Goal: Task Accomplishment & Management: Manage account settings

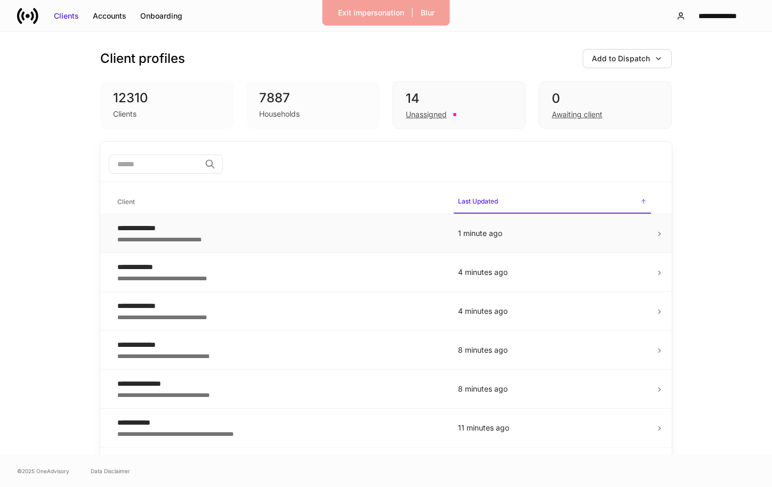
click at [313, 225] on div "**********" at bounding box center [278, 228] width 323 height 11
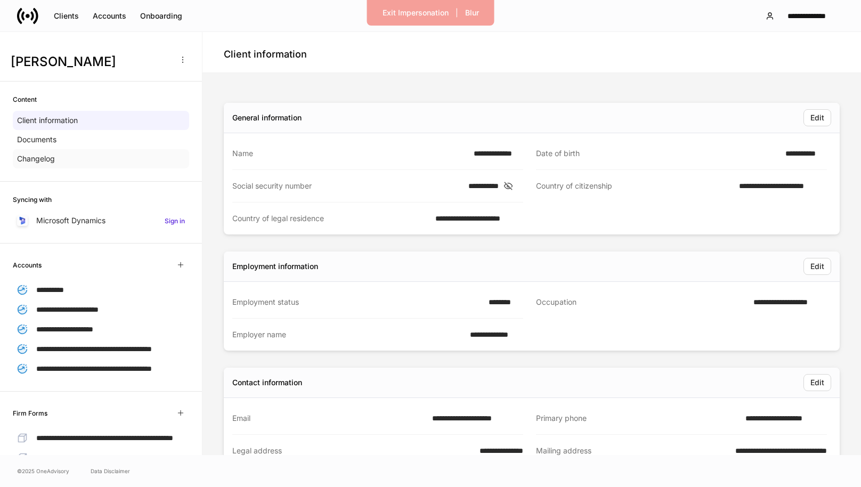
click at [126, 160] on div "Changelog" at bounding box center [101, 158] width 176 height 19
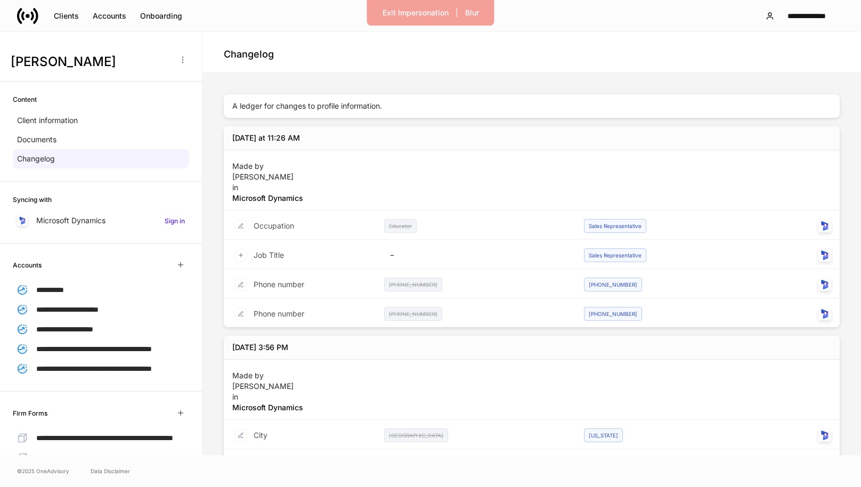
click at [245, 167] on div "Made by Brent McDermott in Microsoft Dynamics" at bounding box center [267, 180] width 71 height 47
click at [432, 14] on div "Exit Impersonation" at bounding box center [416, 12] width 66 height 11
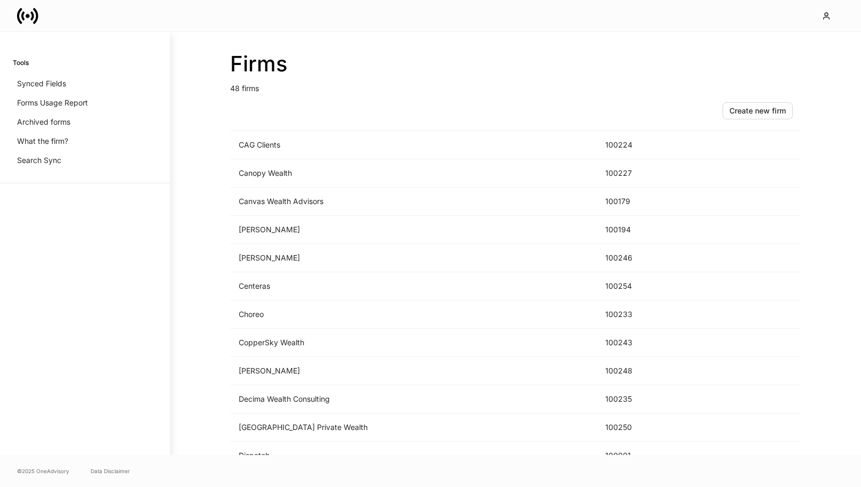
scroll to position [279, 0]
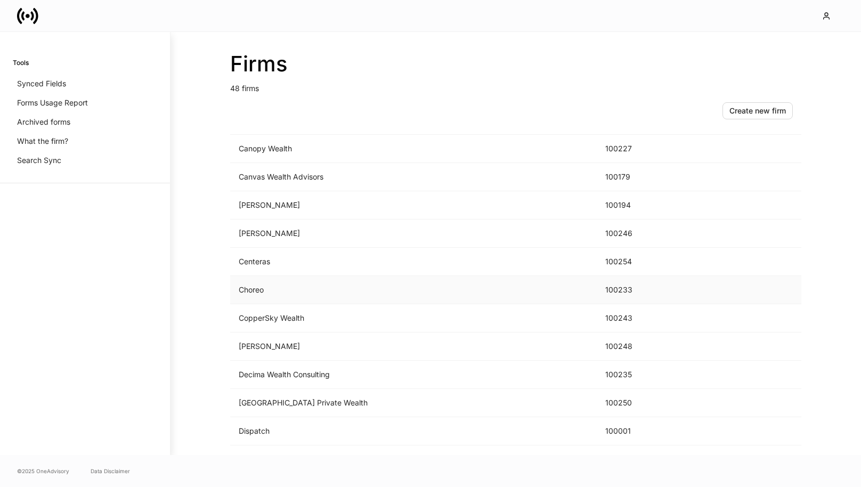
click at [294, 292] on td "Choreo" at bounding box center [413, 290] width 367 height 28
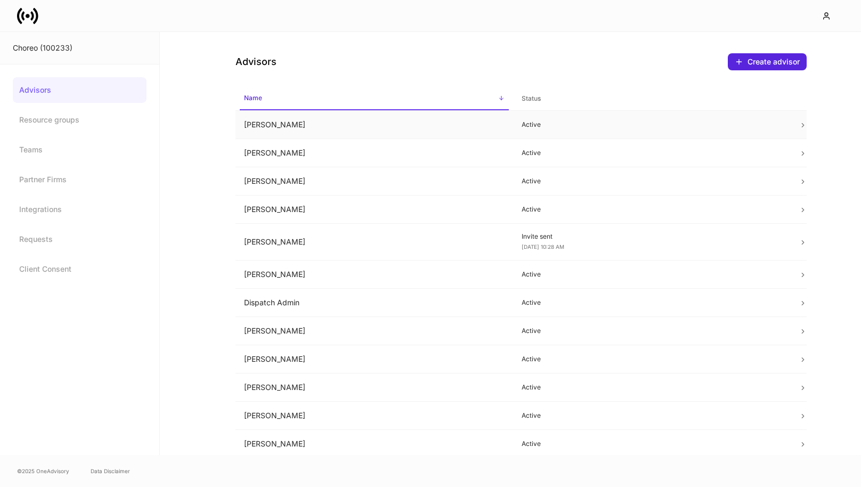
click at [317, 135] on td "[PERSON_NAME]" at bounding box center [375, 125] width 278 height 28
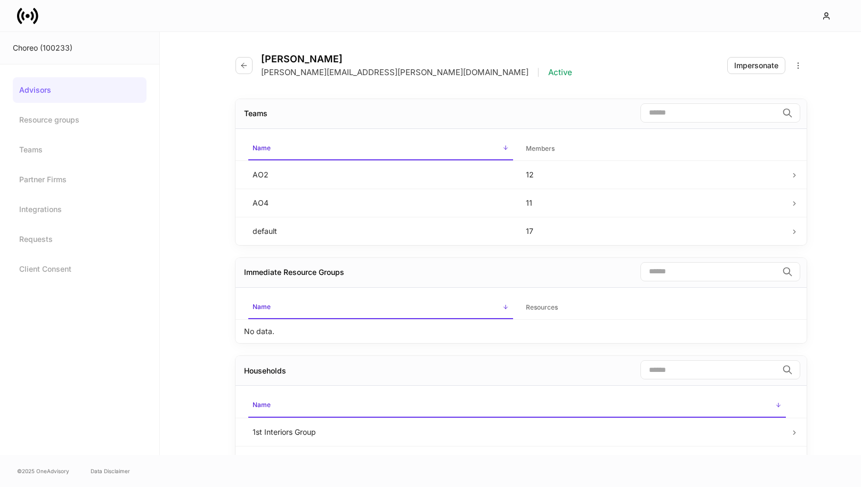
click at [357, 70] on p "Allison.Hamann@choreoadvisors.com" at bounding box center [395, 72] width 268 height 11
copy p "Allison.Hamann@choreoadvisors.com"
click at [246, 72] on button "button" at bounding box center [244, 65] width 17 height 17
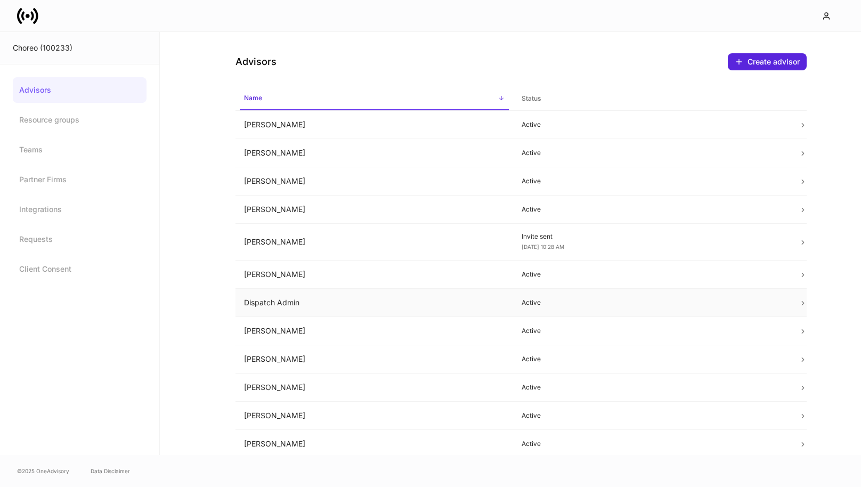
click at [335, 311] on td "Dispatch Admin" at bounding box center [375, 303] width 278 height 28
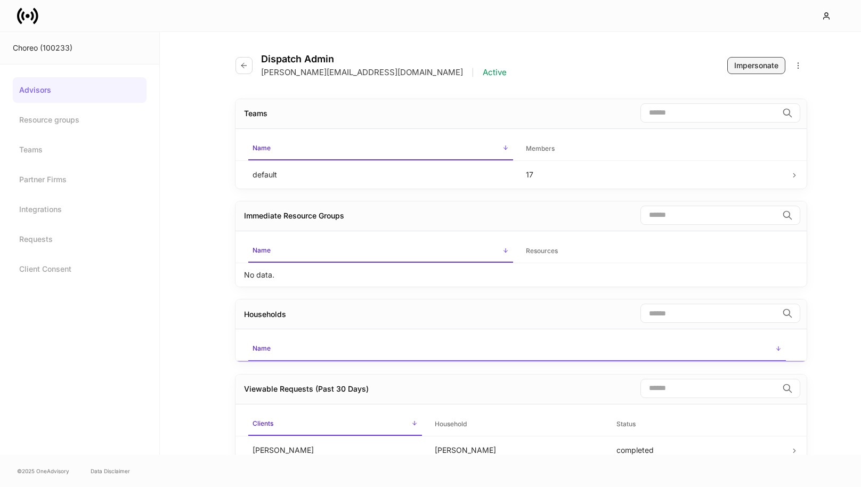
click at [751, 66] on div "Impersonate" at bounding box center [756, 65] width 44 height 11
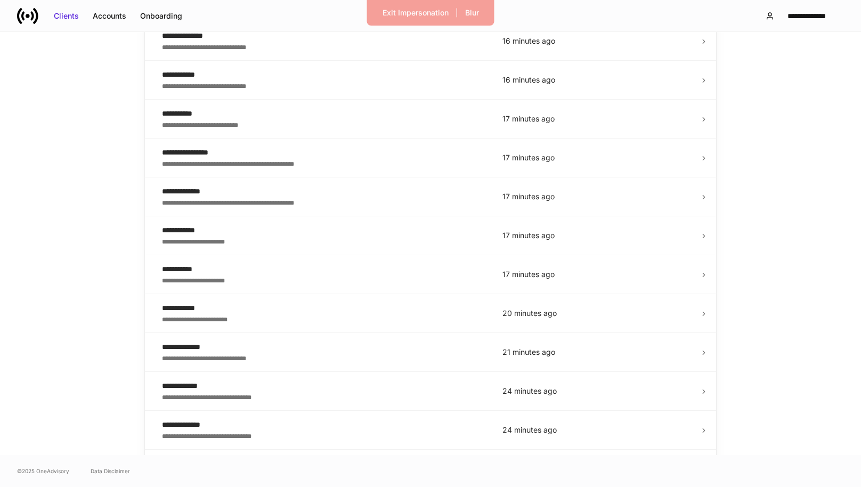
scroll to position [434, 0]
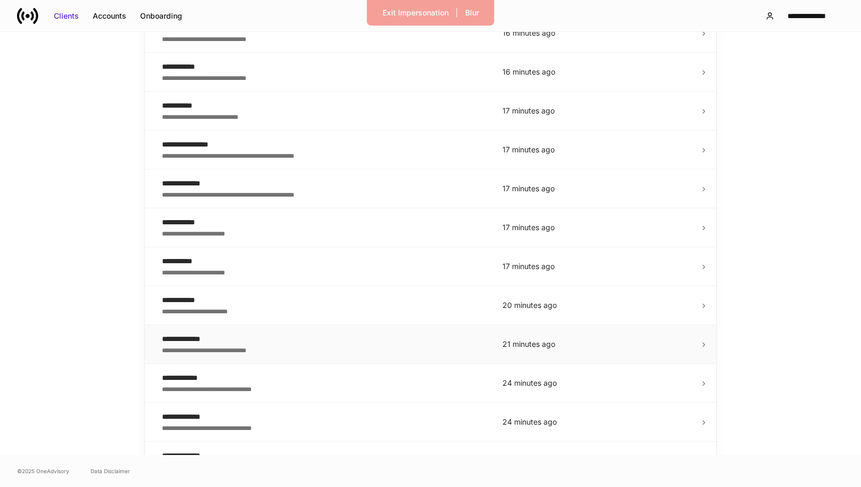
click at [349, 338] on div "**********" at bounding box center [323, 339] width 323 height 11
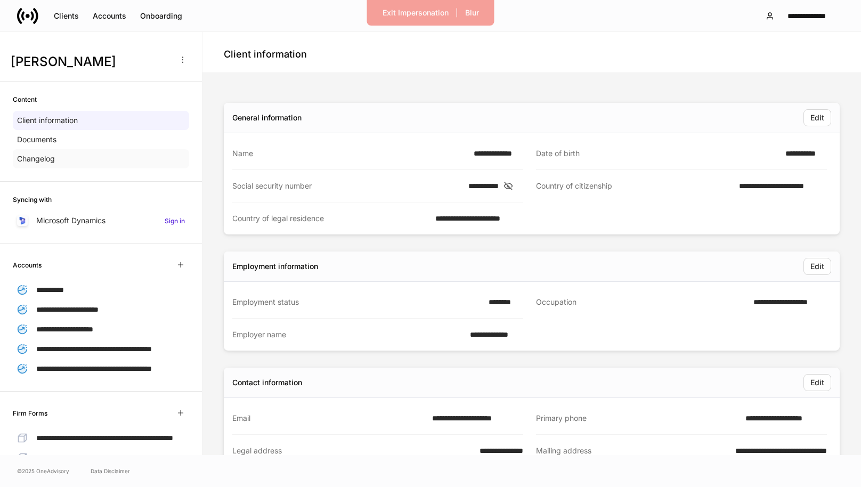
click at [133, 158] on div "Changelog" at bounding box center [101, 158] width 176 height 19
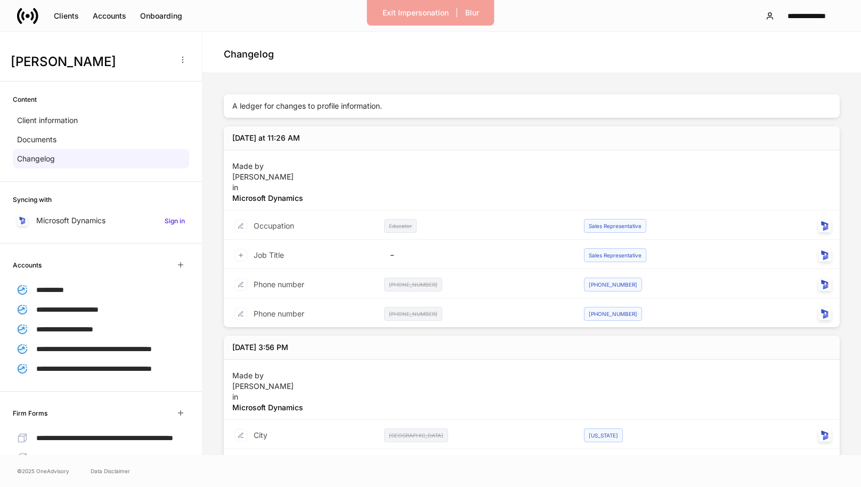
drag, startPoint x: 417, startPoint y: 16, endPoint x: 394, endPoint y: 78, distance: 66.6
click at [394, 78] on div "**********" at bounding box center [430, 243] width 861 height 487
click at [79, 14] on button "Clients" at bounding box center [66, 15] width 39 height 17
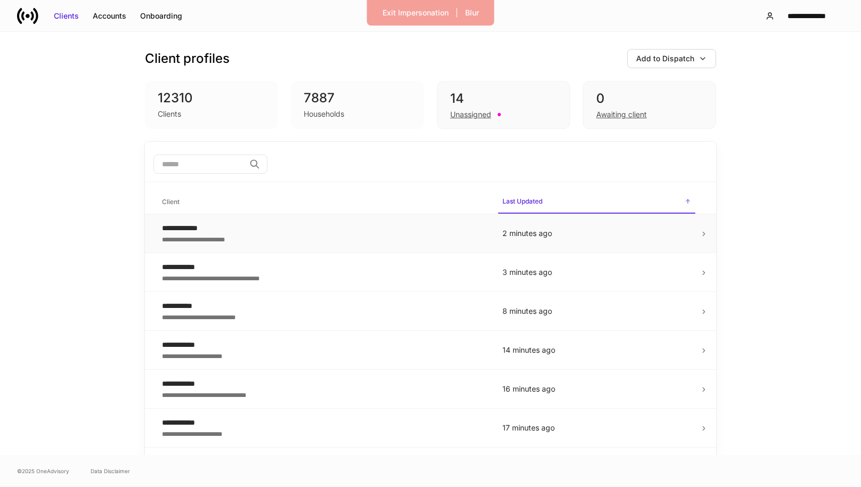
click at [307, 226] on div "**********" at bounding box center [323, 228] width 323 height 11
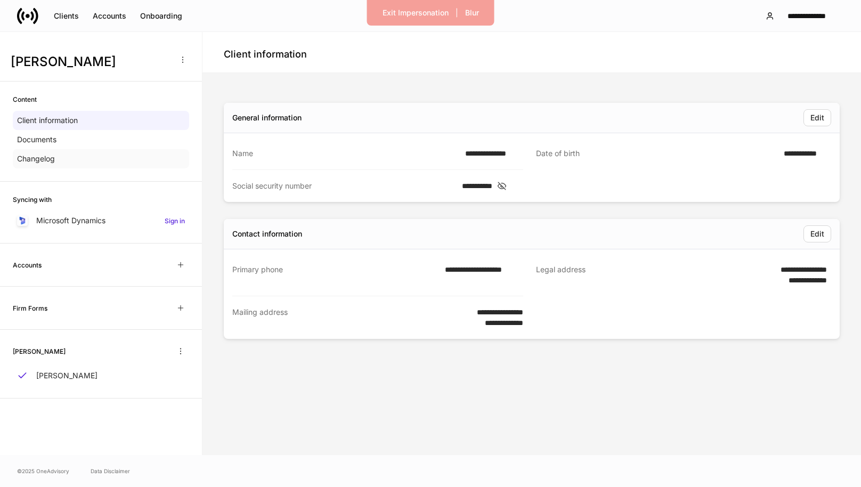
click at [137, 158] on div "Changelog" at bounding box center [101, 158] width 176 height 19
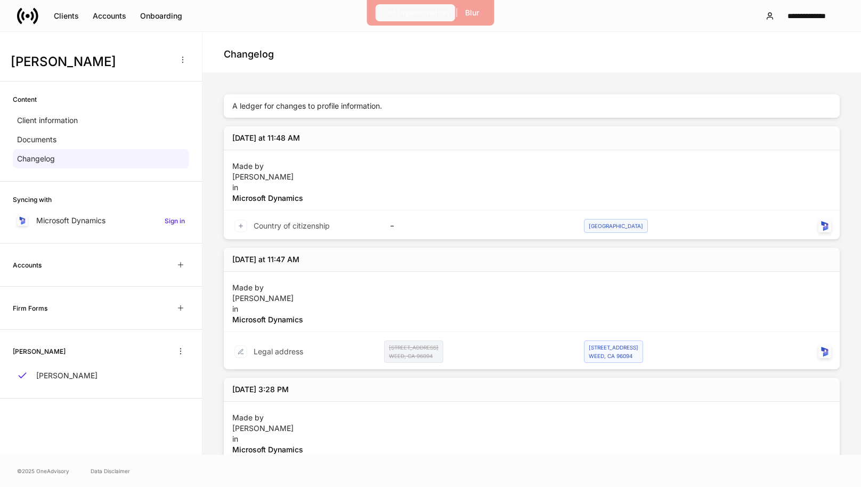
click at [403, 13] on div "Exit Impersonation" at bounding box center [416, 12] width 66 height 11
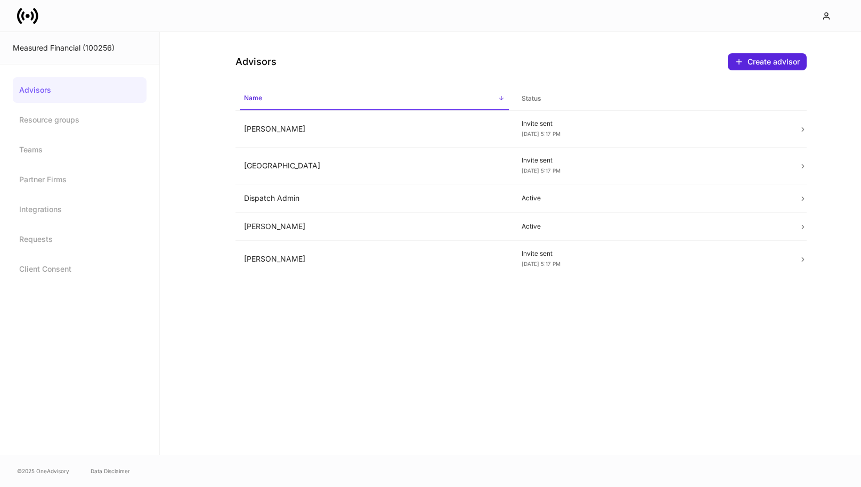
click at [37, 17] on icon at bounding box center [35, 15] width 5 height 16
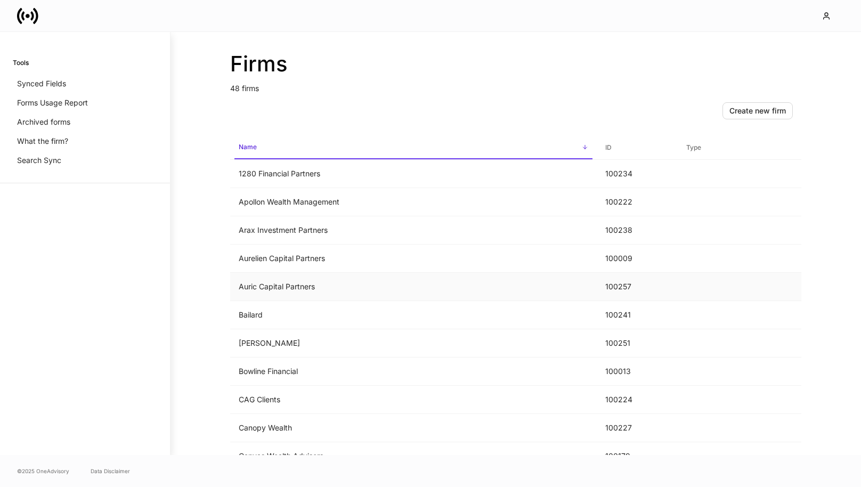
scroll to position [71, 0]
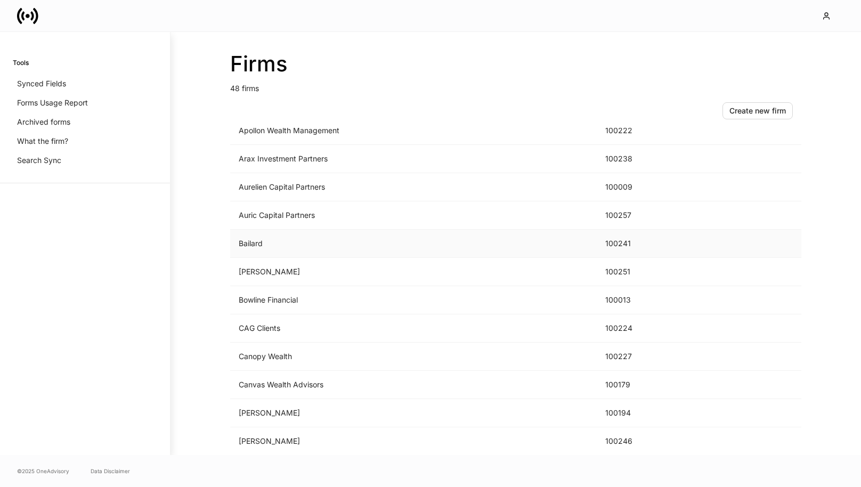
click at [328, 257] on td "Bailard" at bounding box center [413, 244] width 367 height 28
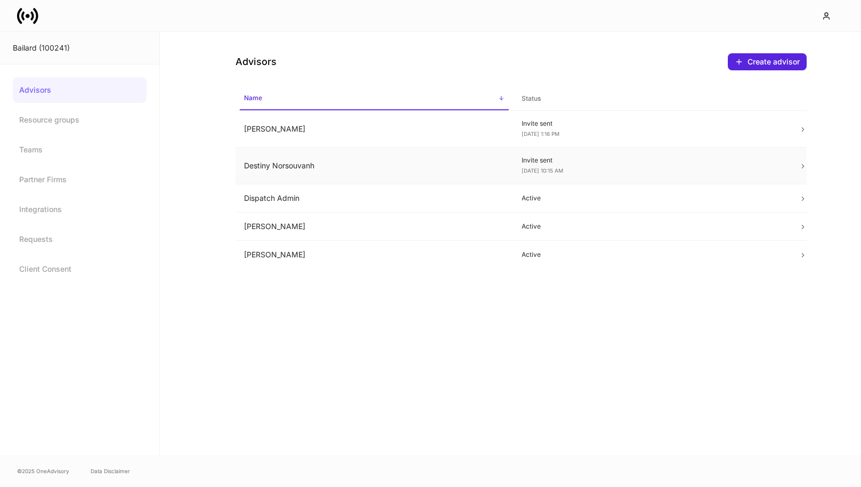
click at [320, 165] on td "Destiny Norsouvanh" at bounding box center [375, 166] width 278 height 37
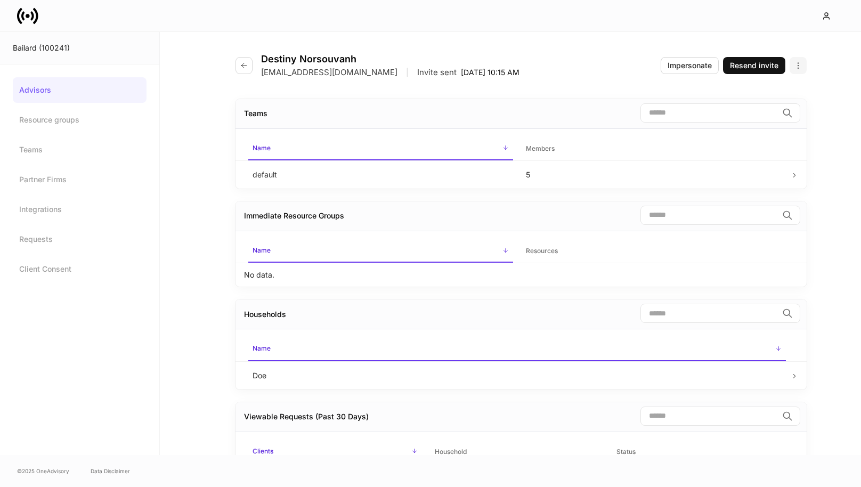
click at [791, 67] on button "button" at bounding box center [798, 65] width 17 height 17
click at [765, 93] on li "Edit advisor" at bounding box center [755, 91] width 101 height 17
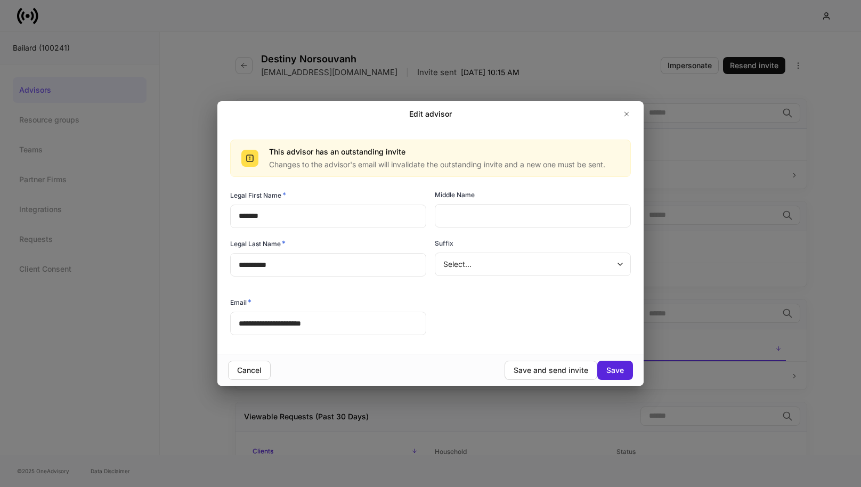
click at [294, 218] on input "*******" at bounding box center [328, 216] width 196 height 23
click at [540, 370] on div "Save and send invite" at bounding box center [551, 370] width 75 height 11
type input "*******"
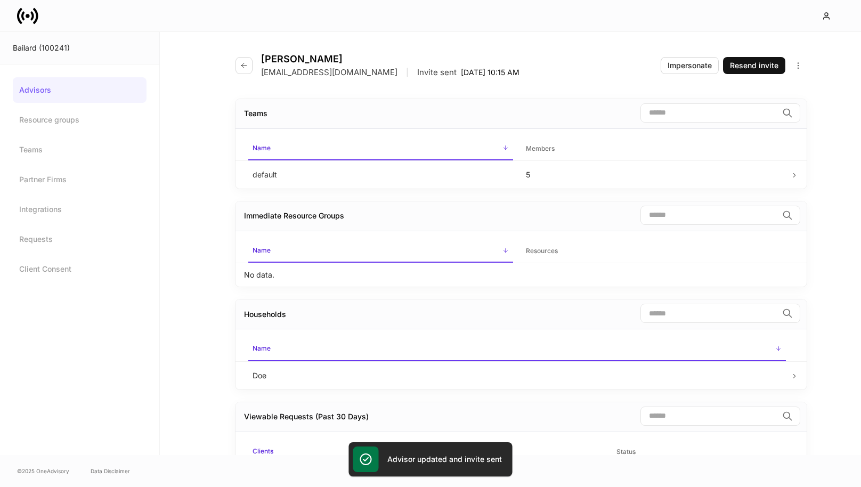
click at [234, 69] on div "Destiney Norsouvanh Dnorsouvanh@bailard.com | Invite sent Sep 30, 10:15 AM Impe…" at bounding box center [521, 272] width 640 height 481
click at [242, 69] on icon "button" at bounding box center [244, 65] width 9 height 9
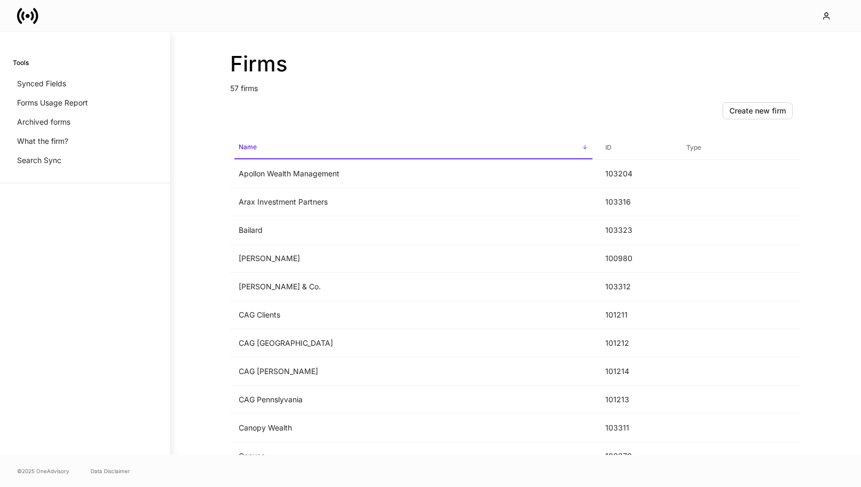
scroll to position [906, 0]
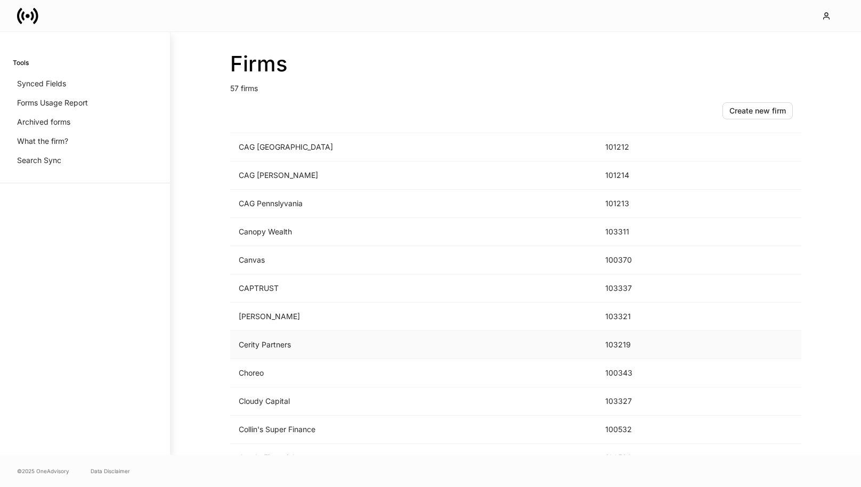
scroll to position [85, 0]
click at [289, 147] on td "Bailard" at bounding box center [413, 146] width 367 height 28
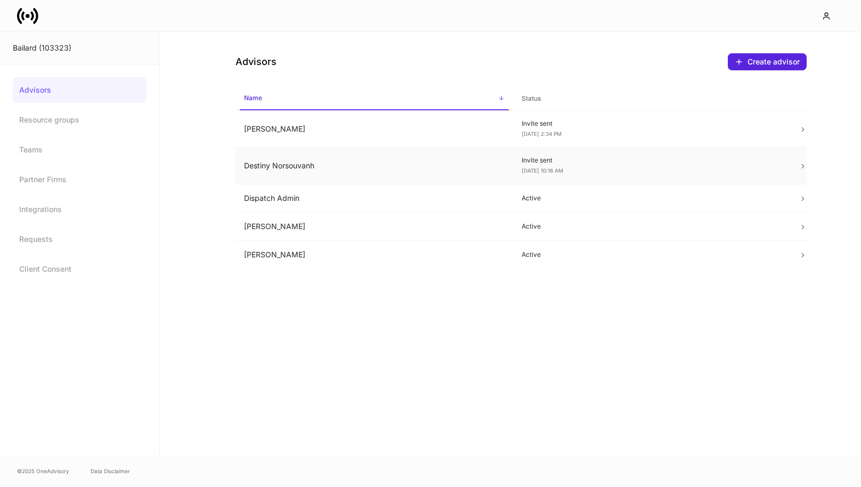
click at [694, 158] on p "Invite sent" at bounding box center [652, 160] width 261 height 9
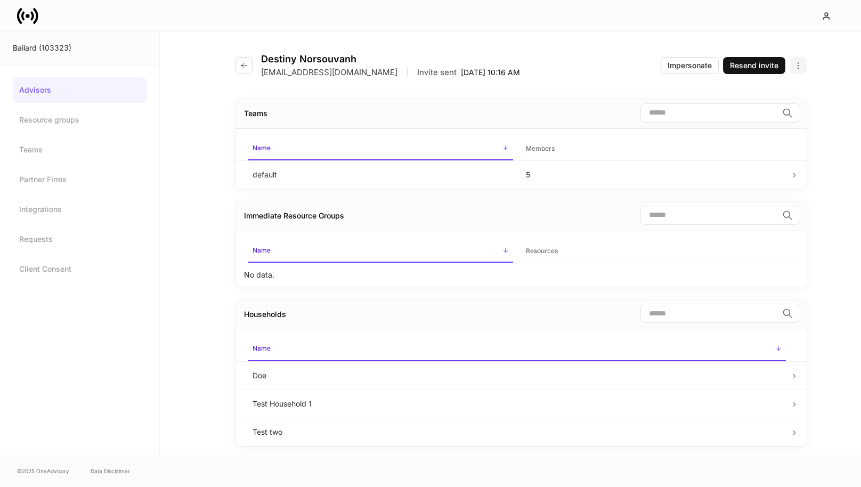
click at [795, 66] on icon "button" at bounding box center [798, 65] width 9 height 9
click at [760, 88] on li "Edit advisor" at bounding box center [755, 91] width 101 height 17
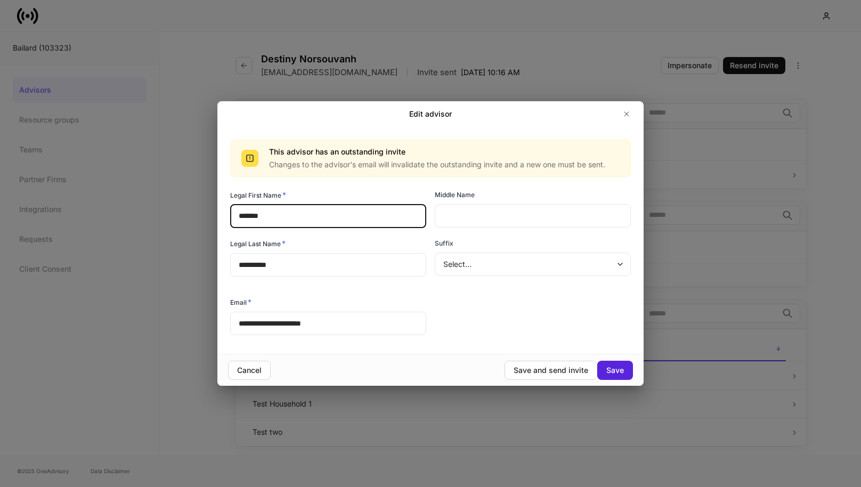
click at [274, 213] on input "*******" at bounding box center [328, 216] width 196 height 23
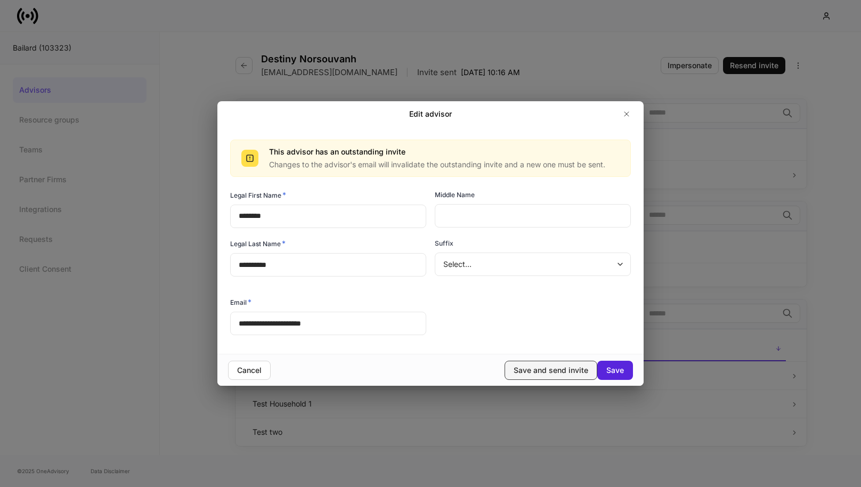
click at [566, 369] on div "Save and send invite" at bounding box center [551, 370] width 75 height 11
type input "*******"
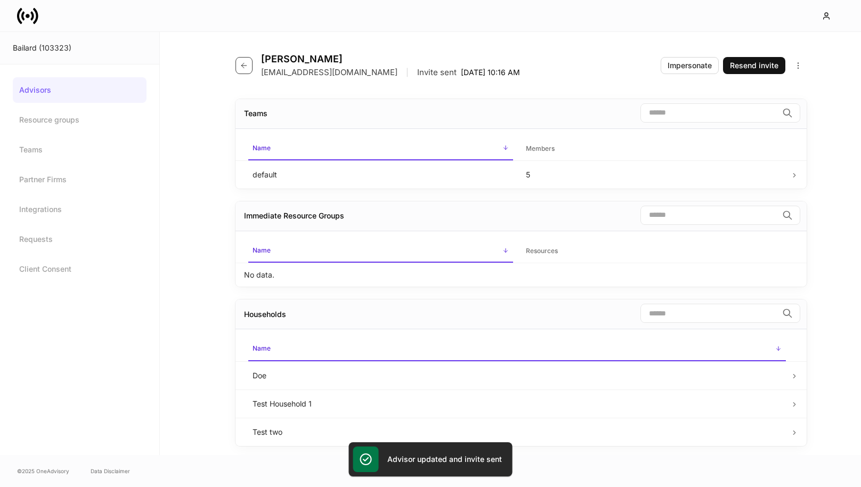
click at [240, 63] on icon "button" at bounding box center [244, 65] width 9 height 9
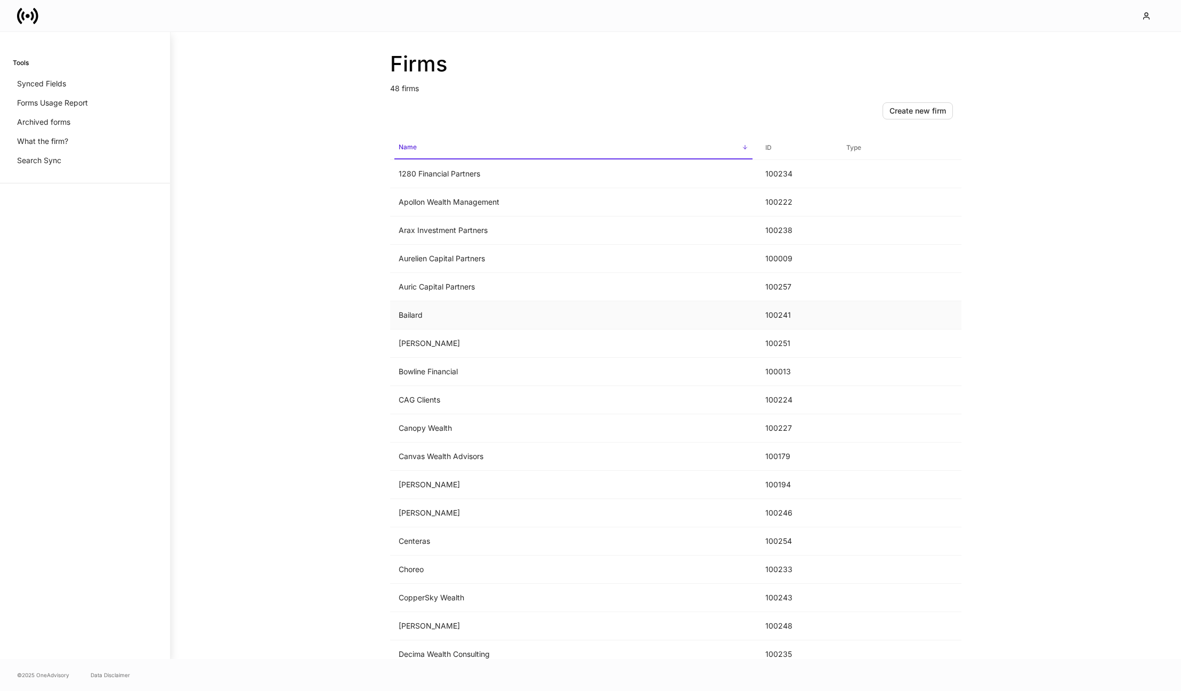
click at [553, 308] on td "Bailard" at bounding box center [573, 315] width 367 height 28
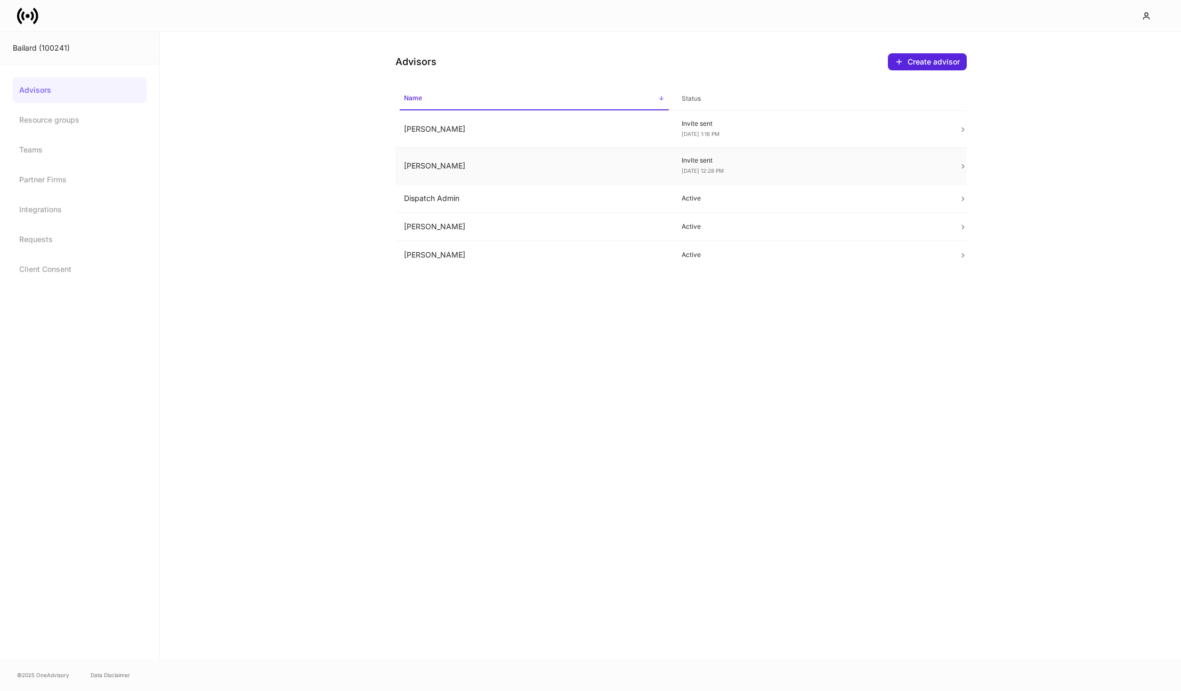
click at [563, 156] on td "Destiney Norsouvanh" at bounding box center [534, 166] width 278 height 37
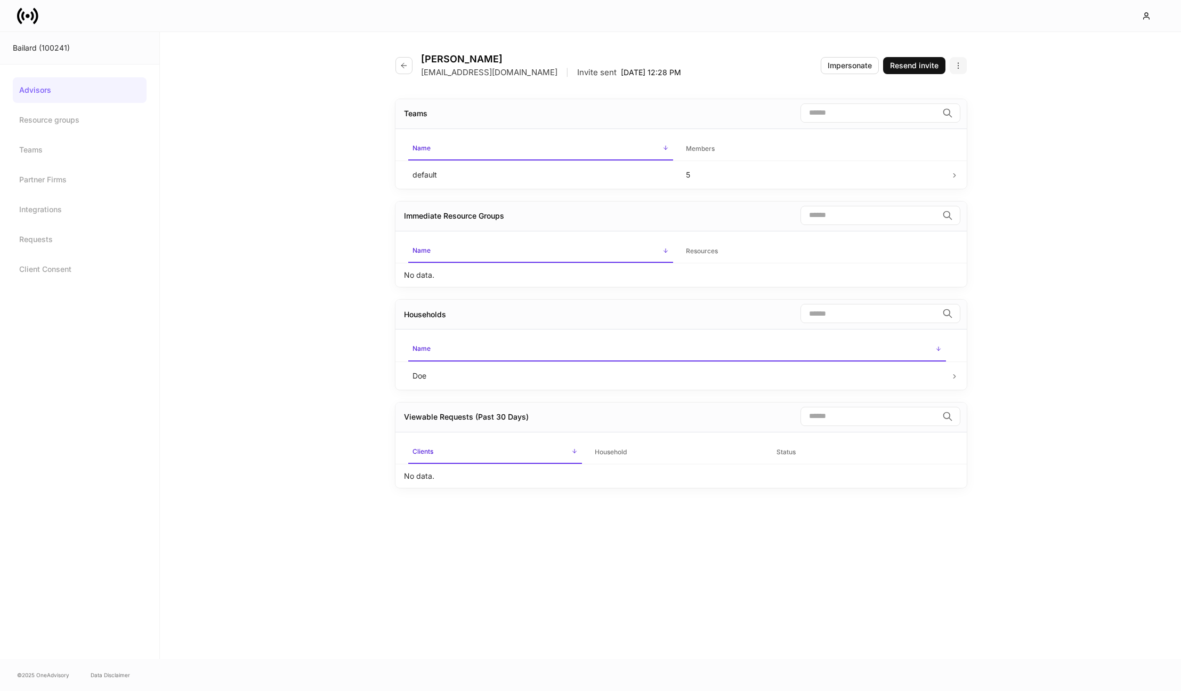
click at [956, 63] on icon "button" at bounding box center [958, 65] width 9 height 9
click at [938, 111] on p "Disable advisor account" at bounding box center [915, 108] width 84 height 11
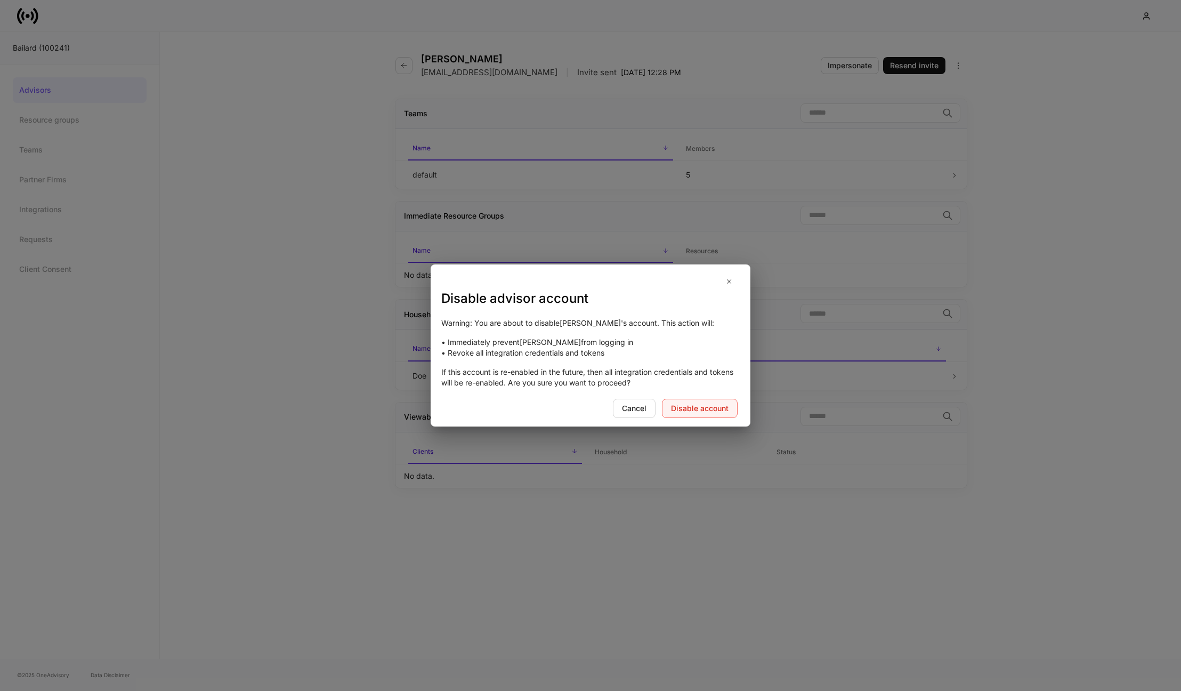
click at [690, 404] on div "Disable account" at bounding box center [700, 408] width 58 height 11
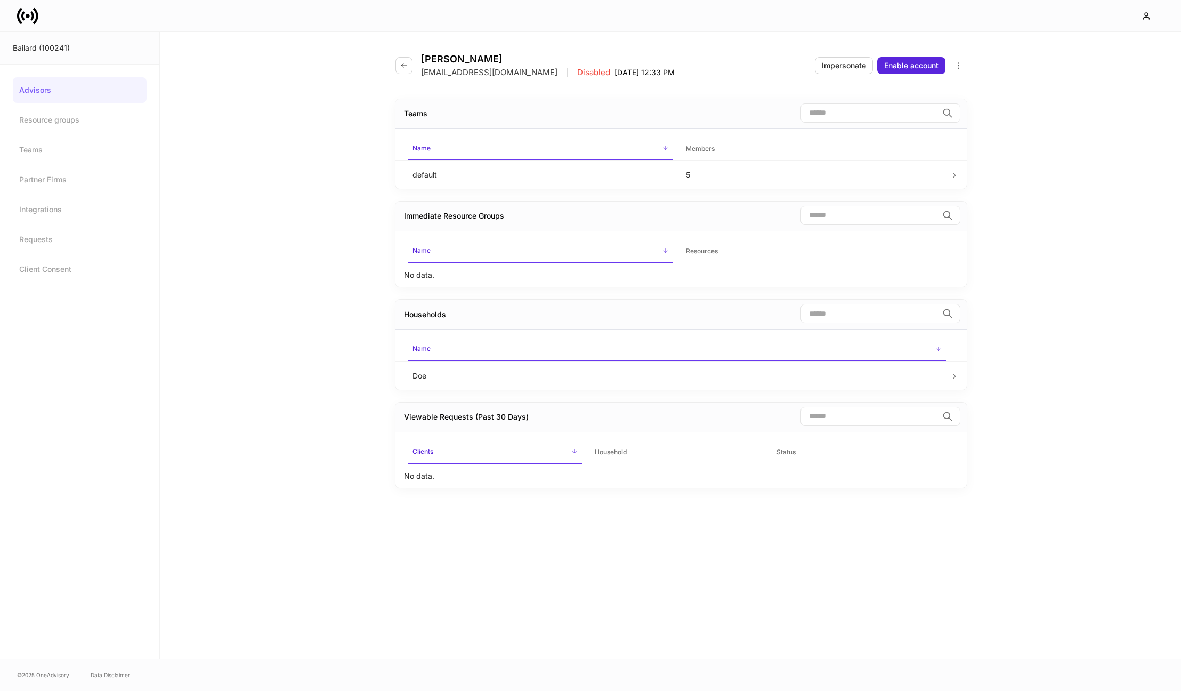
click at [409, 76] on div "Destiney Norsouvanh Dnorsouvanh@bailard.com | Disabled Sep 30, 12:33 PM" at bounding box center [539, 65] width 288 height 25
click at [404, 70] on button "button" at bounding box center [403, 65] width 17 height 17
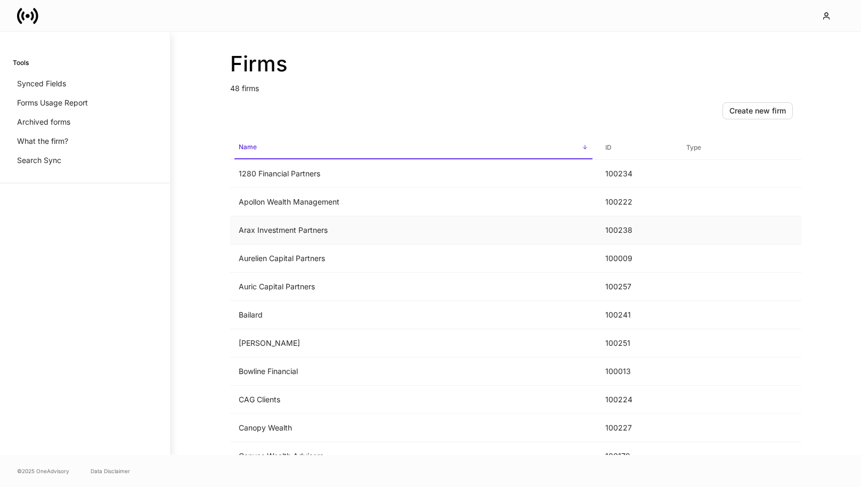
scroll to position [5, 0]
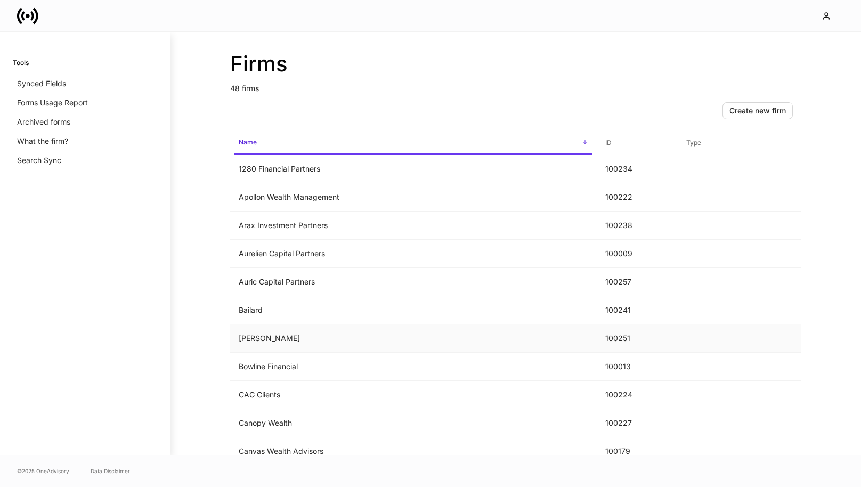
click at [285, 335] on td "[PERSON_NAME]" at bounding box center [413, 339] width 367 height 28
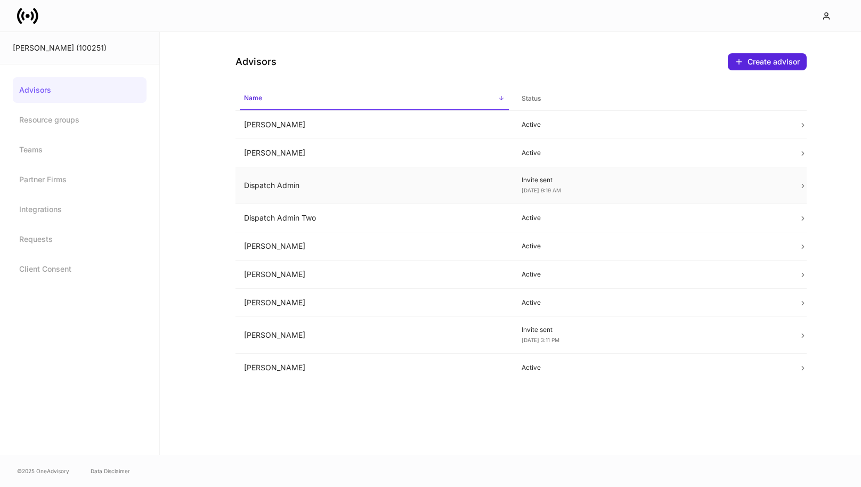
click at [464, 193] on td "Dispatch Admin" at bounding box center [375, 185] width 278 height 37
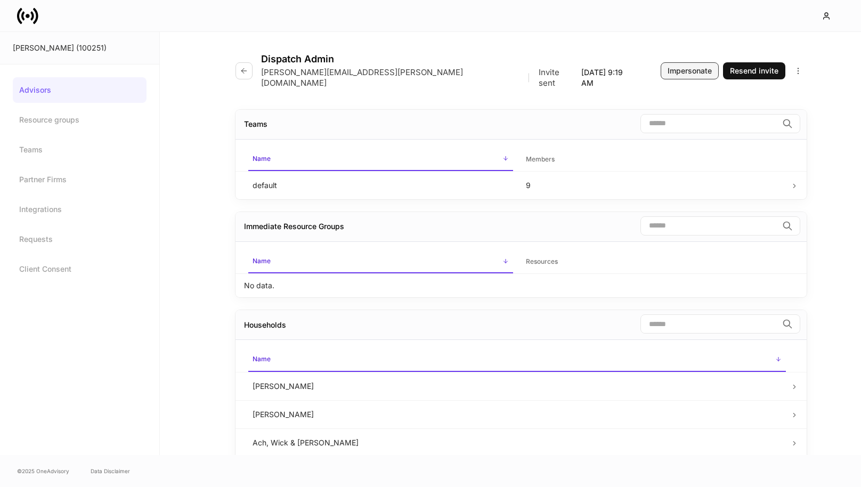
click at [698, 72] on button "Impersonate" at bounding box center [690, 70] width 58 height 17
click at [246, 67] on icon "button" at bounding box center [244, 71] width 9 height 9
